Goal: Transaction & Acquisition: Purchase product/service

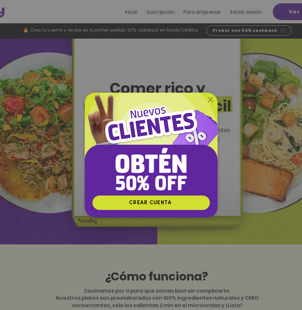
click at [211, 100] on icon "Volver al sitio" at bounding box center [210, 99] width 5 height 5
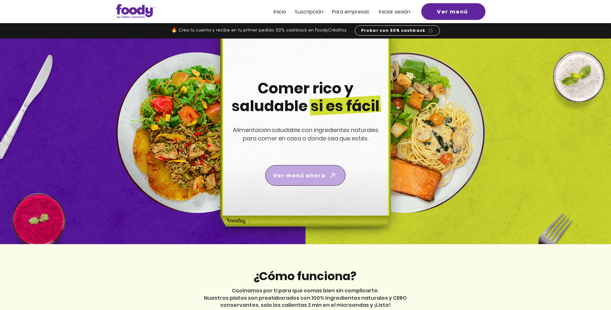
click at [302, 173] on icon "Ver menú ahora" at bounding box center [332, 175] width 9 height 9
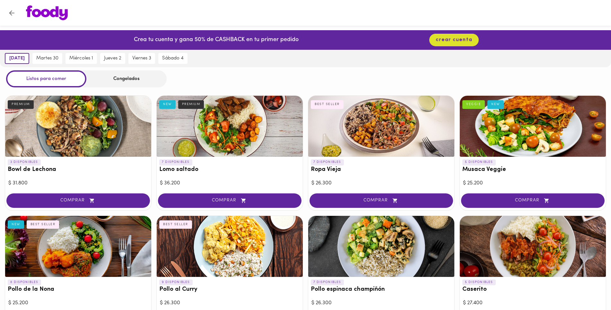
click at [126, 83] on div "Congelados" at bounding box center [126, 78] width 80 height 17
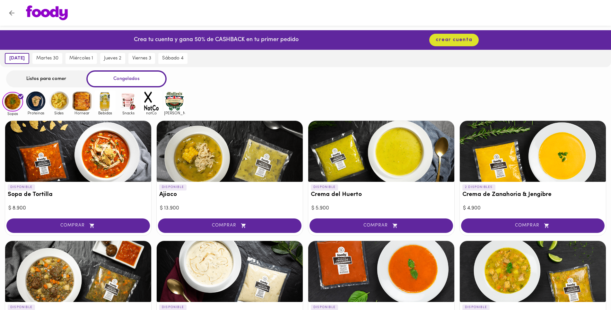
click at [37, 103] on img at bounding box center [35, 101] width 21 height 21
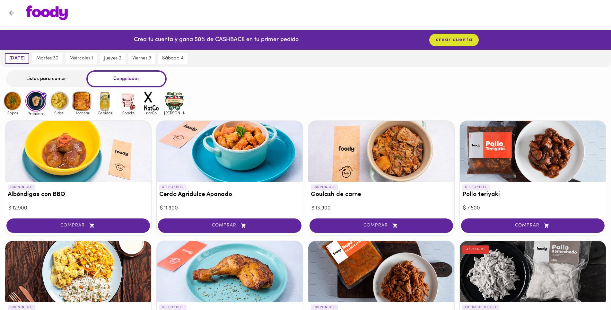
click at [170, 97] on img at bounding box center [174, 101] width 21 height 21
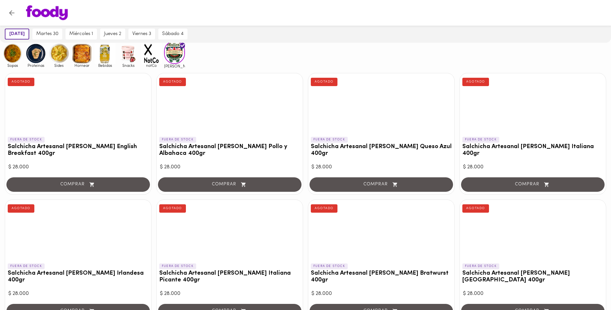
scroll to position [33, 0]
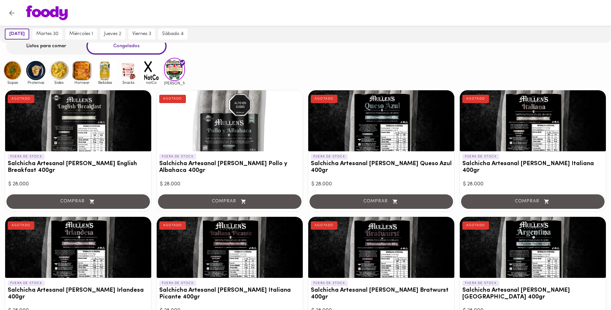
click at [152, 80] on span "notCo" at bounding box center [151, 82] width 21 height 4
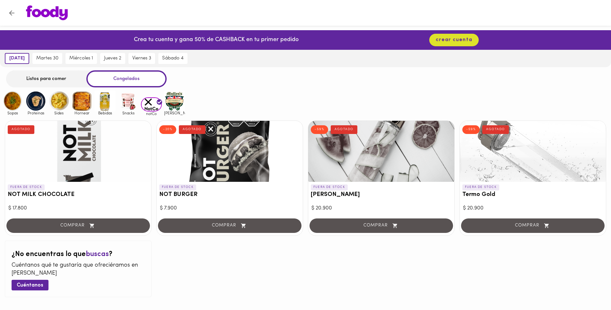
click at [130, 105] on img at bounding box center [128, 101] width 21 height 21
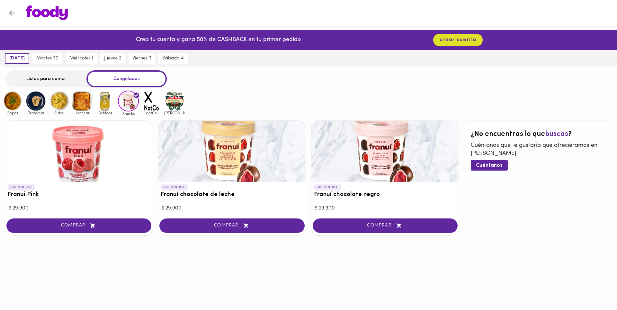
click at [106, 101] on img at bounding box center [105, 101] width 21 height 21
